Goal: Contribute content: Add original content to the website for others to see

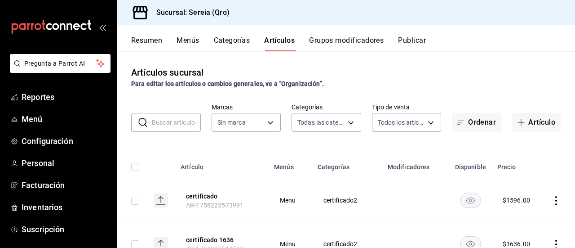
type input "2006e8ab-25de-46ac-9b12-e0f16751f5fe,60b8ec1b-19fc-44ab-b900-b31ad58b3909,f43c5…"
type input "e26cb55a-85e0-41b2-9155-b47575076aeb"
click at [33, 120] on span "Menú" at bounding box center [66, 119] width 88 height 12
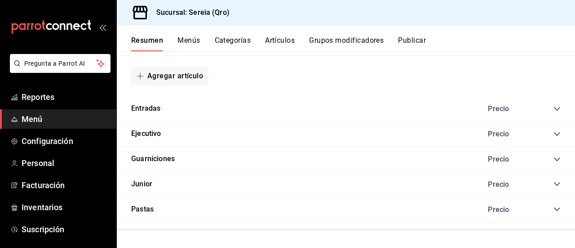
scroll to position [726, 0]
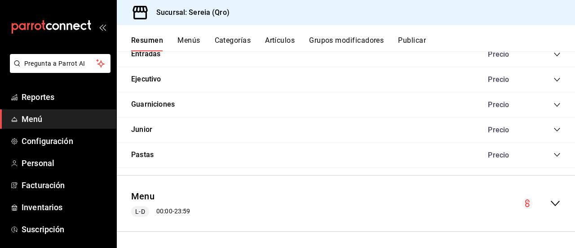
click at [550, 199] on icon "collapse-menu-row" at bounding box center [555, 203] width 11 height 11
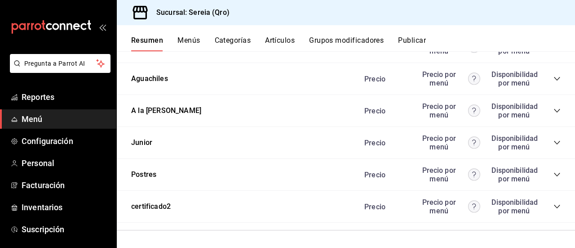
scroll to position [1866, 0]
click at [554, 207] on icon "collapse-category-row" at bounding box center [557, 207] width 6 height 4
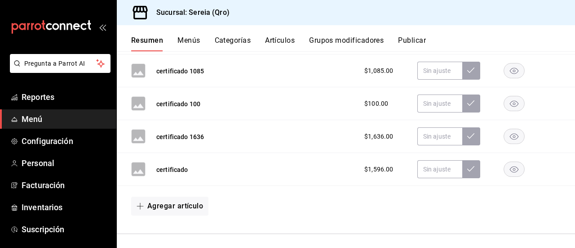
scroll to position [2135, 0]
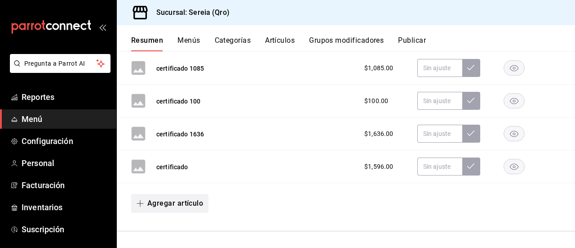
click at [138, 201] on icon "button" at bounding box center [140, 203] width 7 height 7
click at [168, 226] on li "Artículo nuevo" at bounding box center [166, 226] width 71 height 22
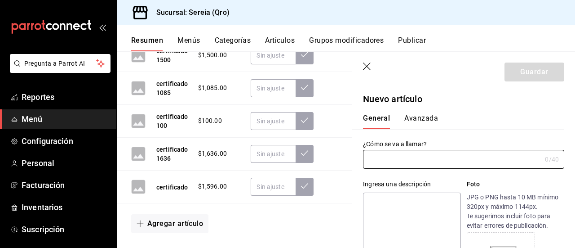
type input "AR-1758338363573"
click at [372, 158] on input "descorche" at bounding box center [452, 159] width 178 height 18
click at [410, 162] on input "Descorche" at bounding box center [452, 159] width 178 height 18
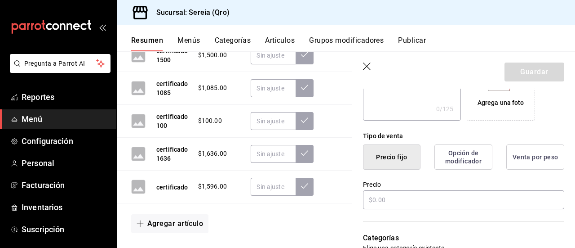
scroll to position [225, 0]
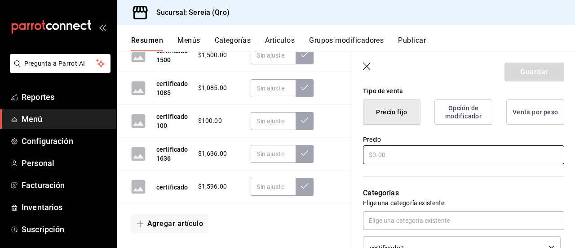
type input "Descorche 300"
click at [377, 152] on input "text" at bounding box center [463, 154] width 201 height 19
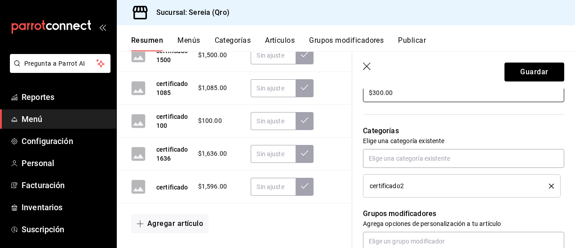
scroll to position [315, 0]
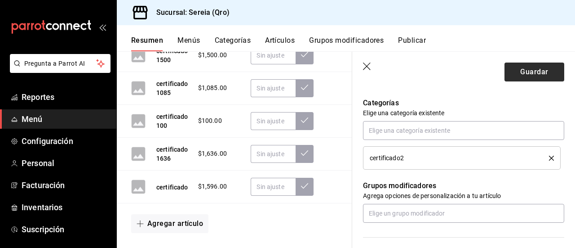
type input "$300.00"
click at [529, 75] on button "Guardar" at bounding box center [535, 71] width 60 height 19
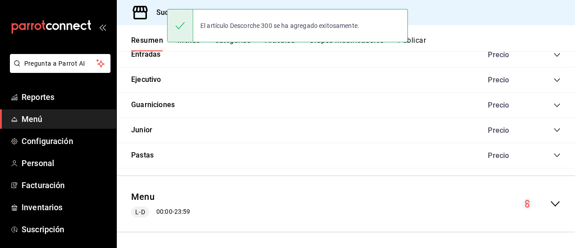
scroll to position [726, 0]
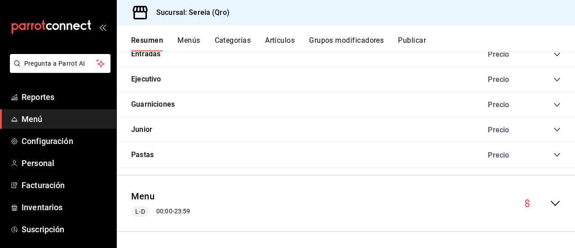
click at [550, 202] on icon "collapse-menu-row" at bounding box center [555, 203] width 11 height 11
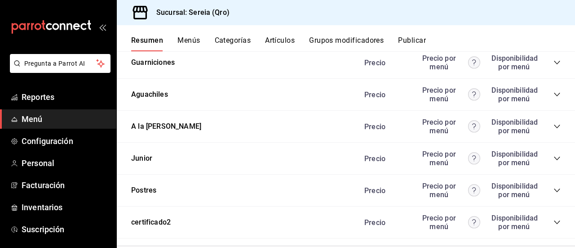
scroll to position [1866, 0]
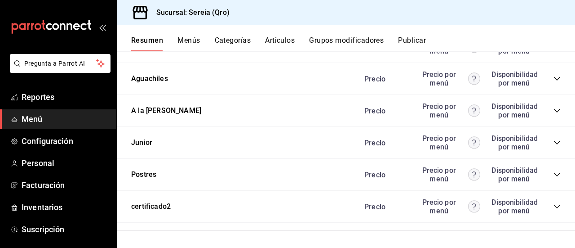
click at [554, 204] on icon "collapse-category-row" at bounding box center [557, 206] width 7 height 7
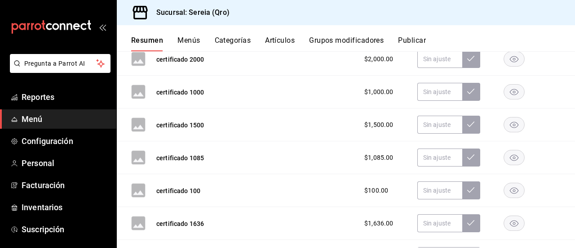
scroll to position [2168, 0]
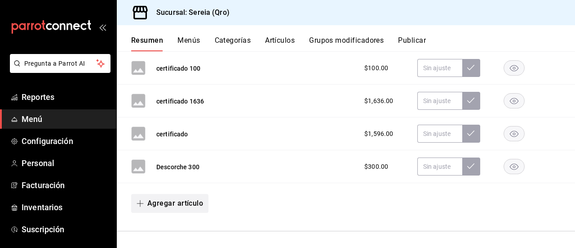
click at [143, 200] on icon "button" at bounding box center [140, 203] width 7 height 7
drag, startPoint x: 170, startPoint y: 224, endPoint x: 224, endPoint y: 202, distance: 58.4
click at [170, 224] on li "Artículo nuevo" at bounding box center [166, 226] width 71 height 22
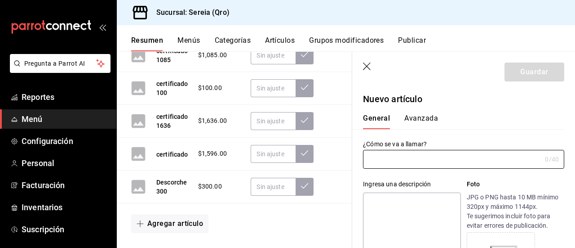
type input "AR-1758338399968"
type input "d"
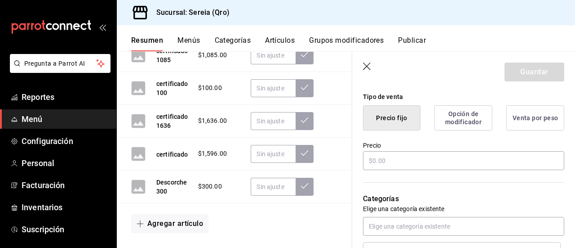
scroll to position [225, 0]
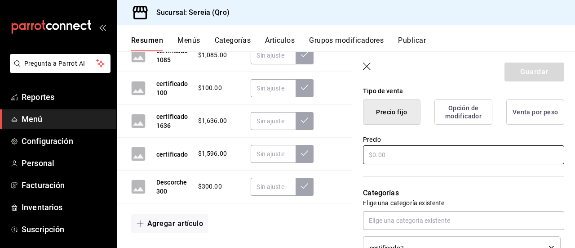
type input "Descorche 500"
click at [374, 152] on input "text" at bounding box center [463, 154] width 201 height 19
type input "$500.00"
click at [536, 76] on button "Guardar" at bounding box center [535, 71] width 60 height 19
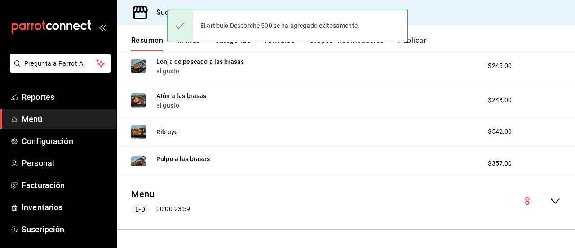
scroll to position [276, 0]
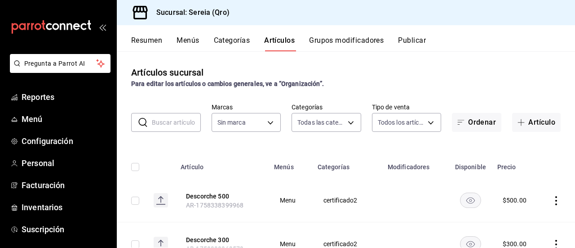
type input "2006e8ab-25de-46ac-9b12-e0f16751f5fe,60b8ec1b-19fc-44ab-b900-b31ad58b3909,f43c5…"
type input "e26cb55a-85e0-41b2-9155-b47575076aeb"
click at [58, 205] on span "Inventarios" at bounding box center [66, 207] width 88 height 12
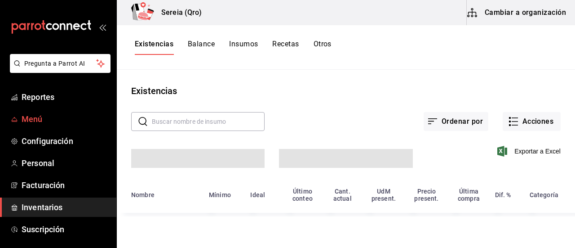
click at [40, 115] on span "Menú" at bounding box center [66, 119] width 88 height 12
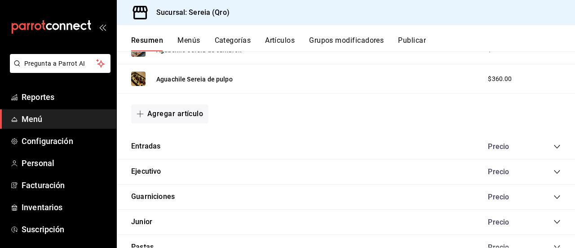
scroll to position [726, 0]
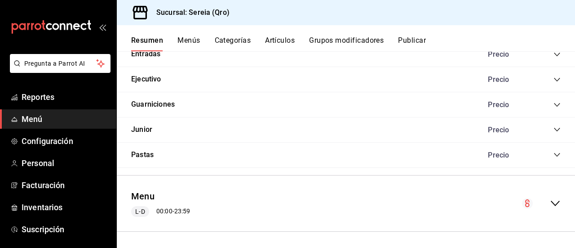
click at [552, 204] on icon "collapse-menu-row" at bounding box center [555, 203] width 11 height 11
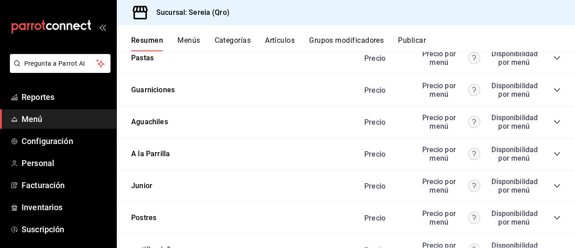
scroll to position [1866, 0]
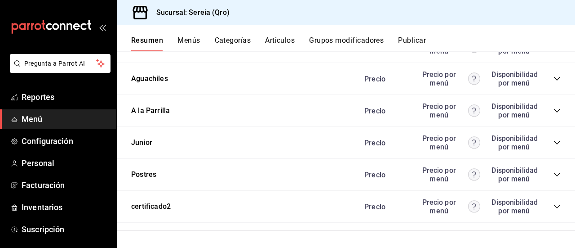
click at [554, 204] on icon "collapse-category-row" at bounding box center [557, 206] width 7 height 7
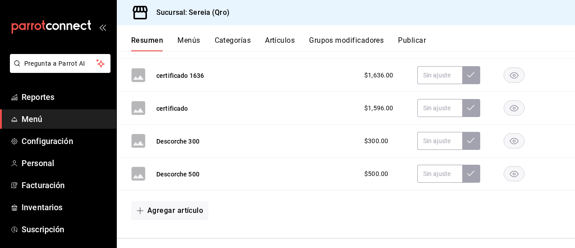
scroll to position [2200, 0]
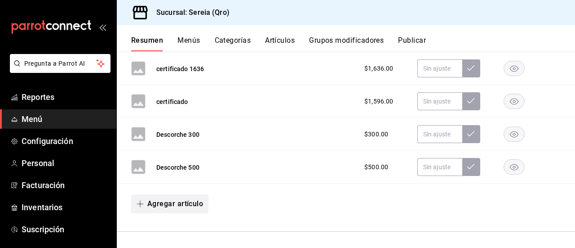
click at [149, 200] on button "Agregar artículo" at bounding box center [169, 203] width 77 height 19
click at [183, 226] on li "Artículo nuevo" at bounding box center [166, 226] width 71 height 22
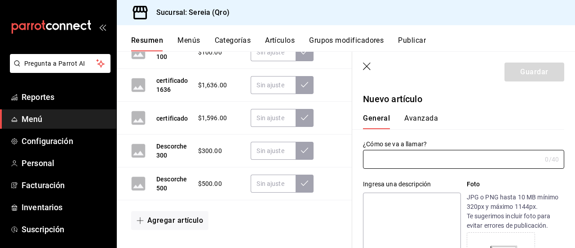
type input "AR-1758338564373"
type input "c"
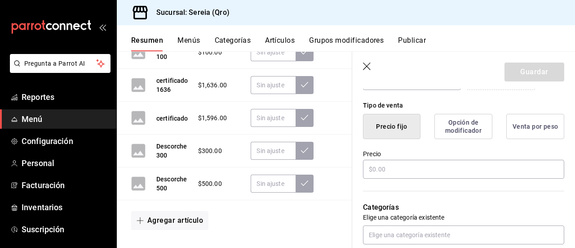
scroll to position [225, 0]
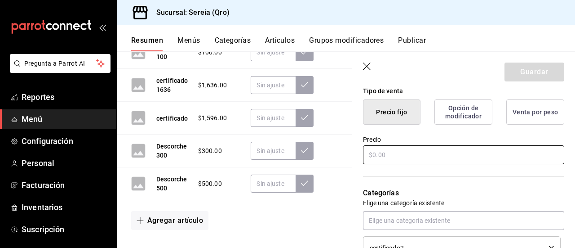
type input "Descorche 250"
click at [380, 155] on input "text" at bounding box center [463, 154] width 201 height 19
type input "$250.00"
click at [513, 71] on button "Guardar" at bounding box center [535, 71] width 60 height 19
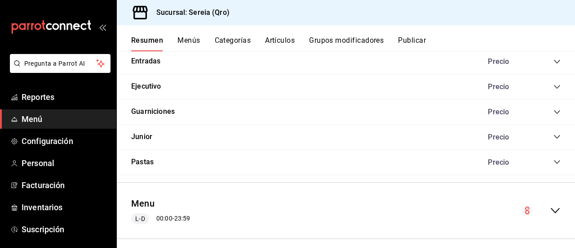
scroll to position [726, 0]
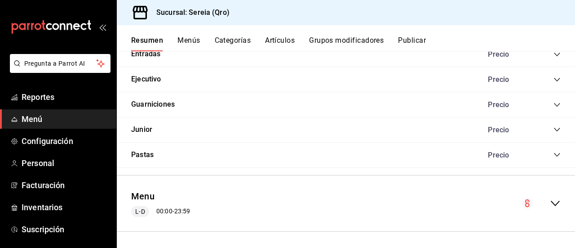
click at [551, 201] on icon "collapse-menu-row" at bounding box center [555, 203] width 9 height 5
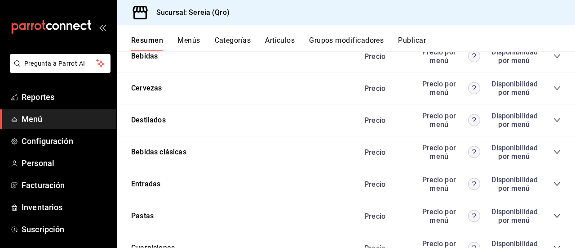
scroll to position [1866, 0]
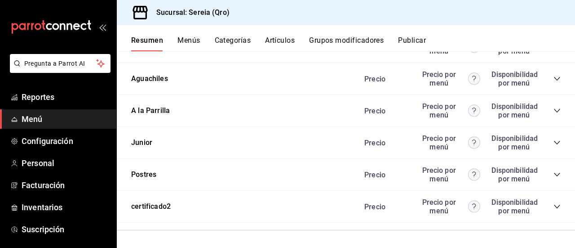
click at [554, 208] on icon "collapse-category-row" at bounding box center [557, 206] width 7 height 7
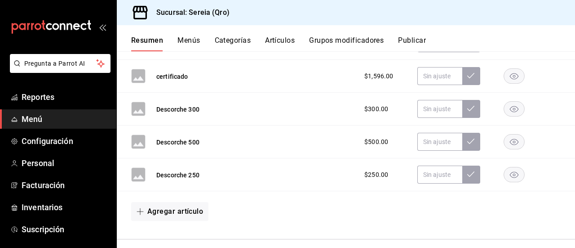
scroll to position [2233, 0]
